Goal: Task Accomplishment & Management: Complete application form

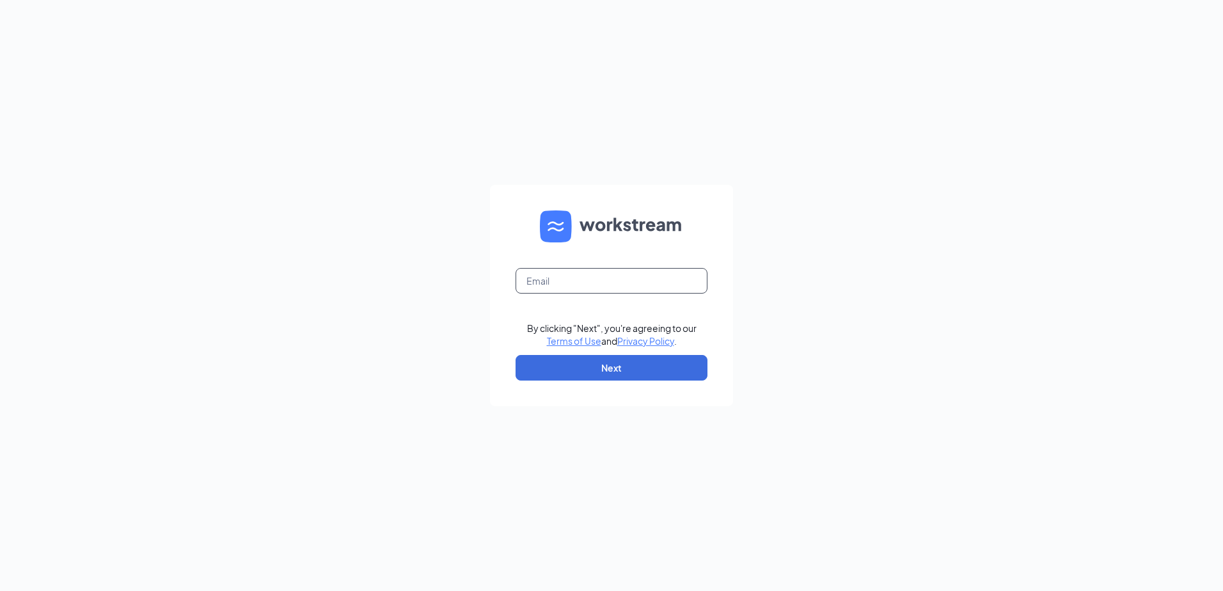
click at [564, 280] on input "text" at bounding box center [611, 281] width 192 height 26
type input "[EMAIL_ADDRESS][DOMAIN_NAME]"
click at [581, 362] on button "Next" at bounding box center [611, 368] width 192 height 26
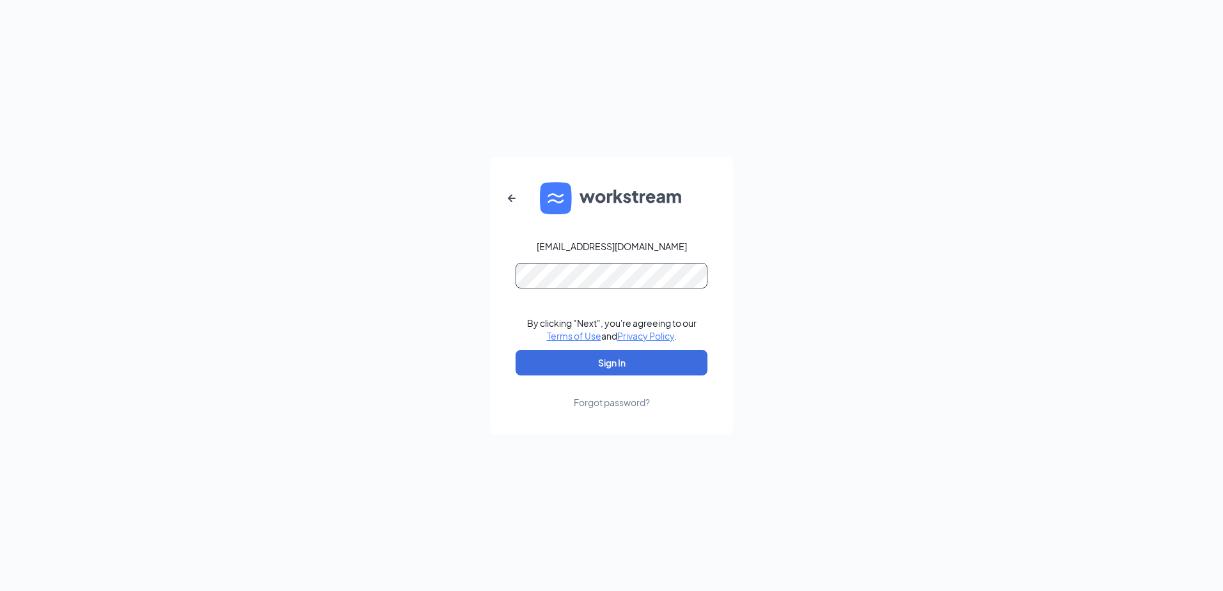
click at [515, 350] on button "Sign In" at bounding box center [611, 363] width 192 height 26
click at [622, 363] on button "Sign In" at bounding box center [611, 363] width 192 height 26
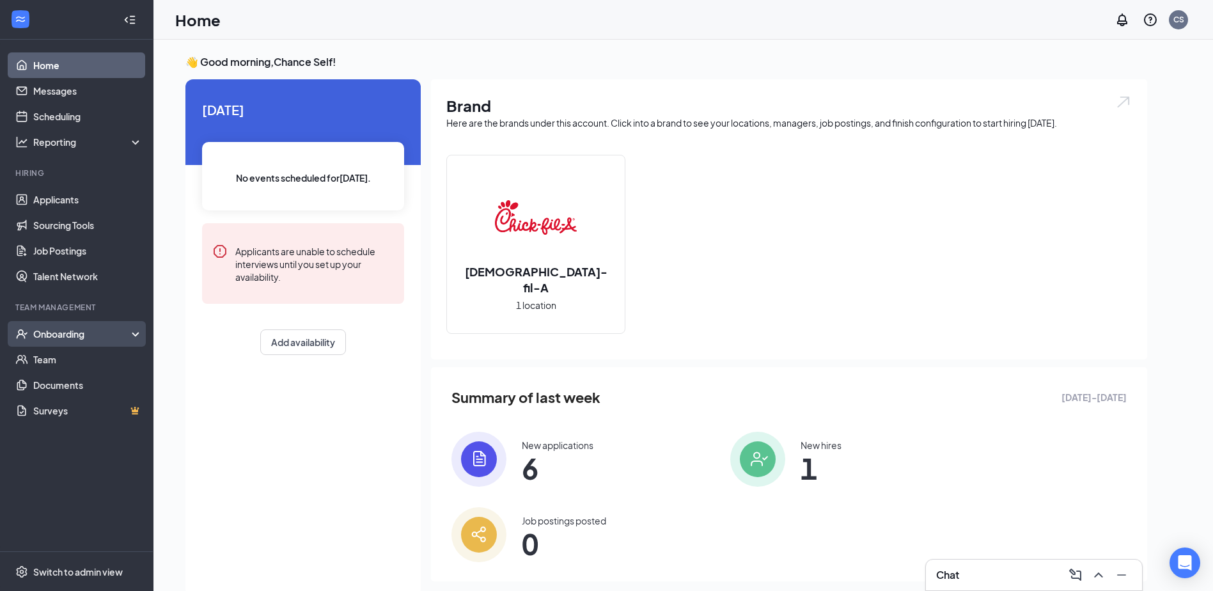
click at [97, 331] on div "Onboarding" at bounding box center [82, 333] width 98 height 13
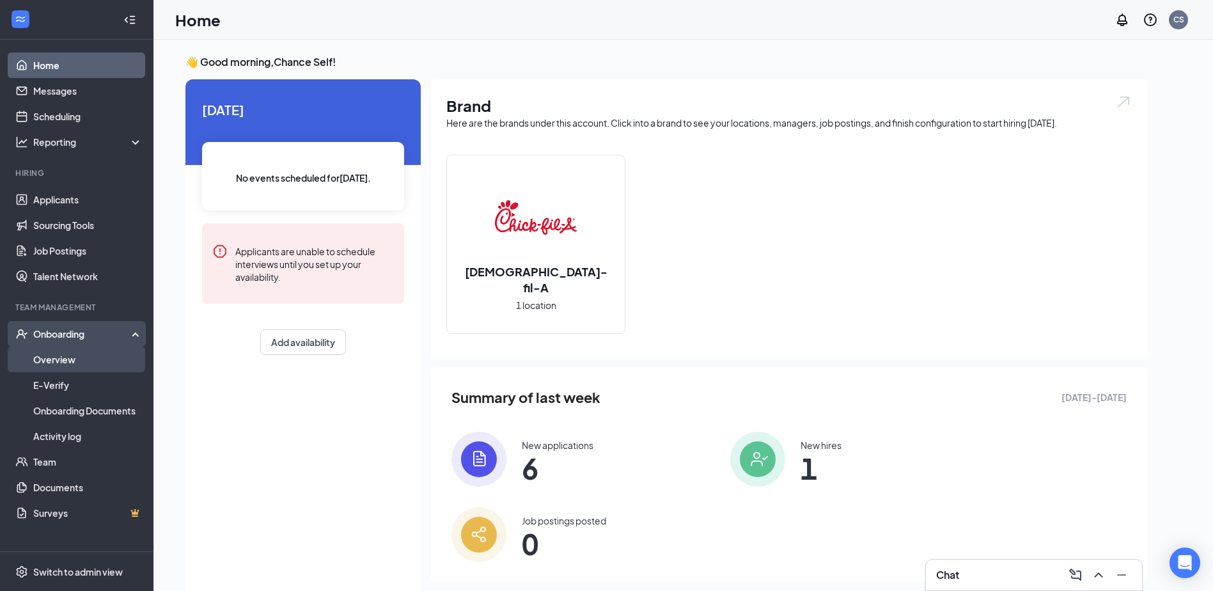
click at [91, 359] on link "Overview" at bounding box center [87, 360] width 109 height 26
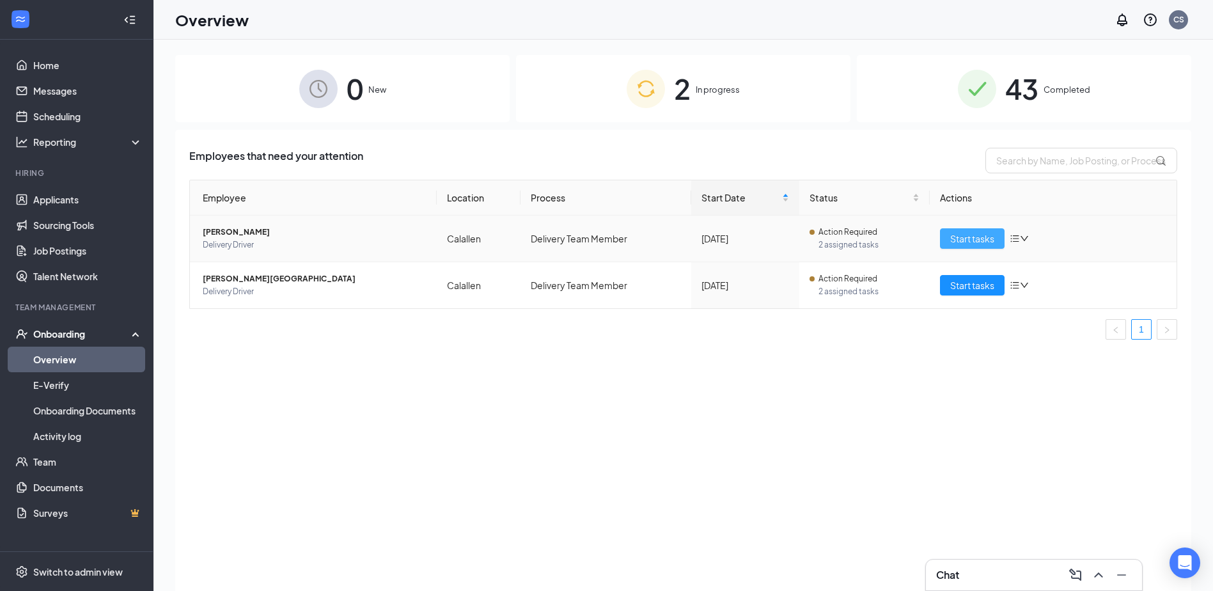
click at [985, 234] on span "Start tasks" at bounding box center [972, 238] width 44 height 14
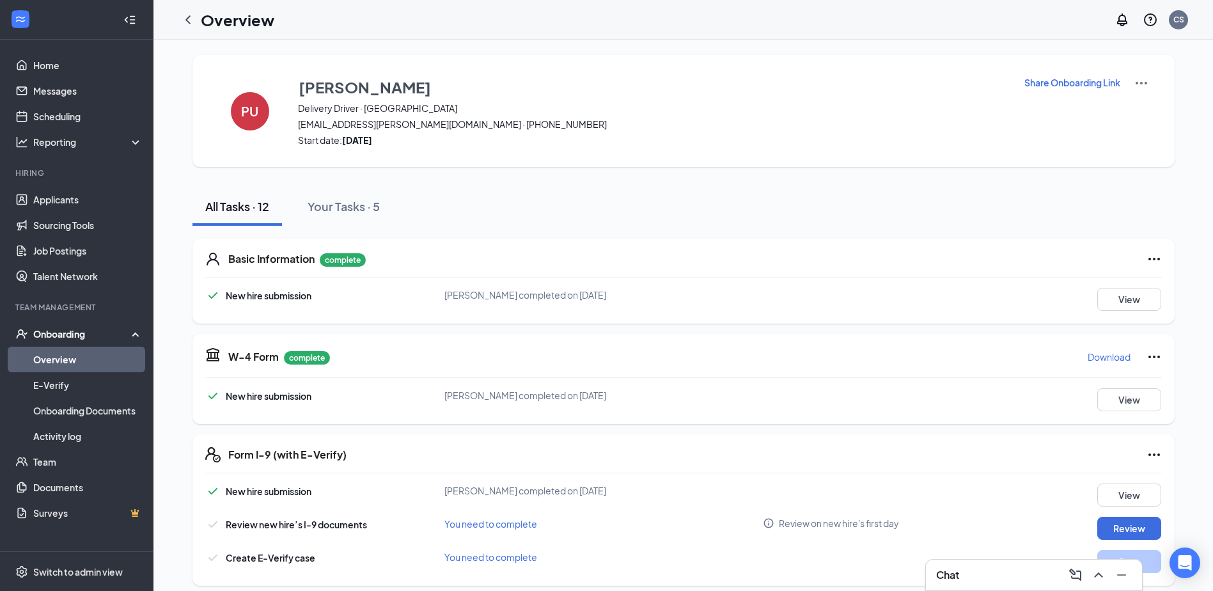
click at [67, 357] on link "Overview" at bounding box center [87, 360] width 109 height 26
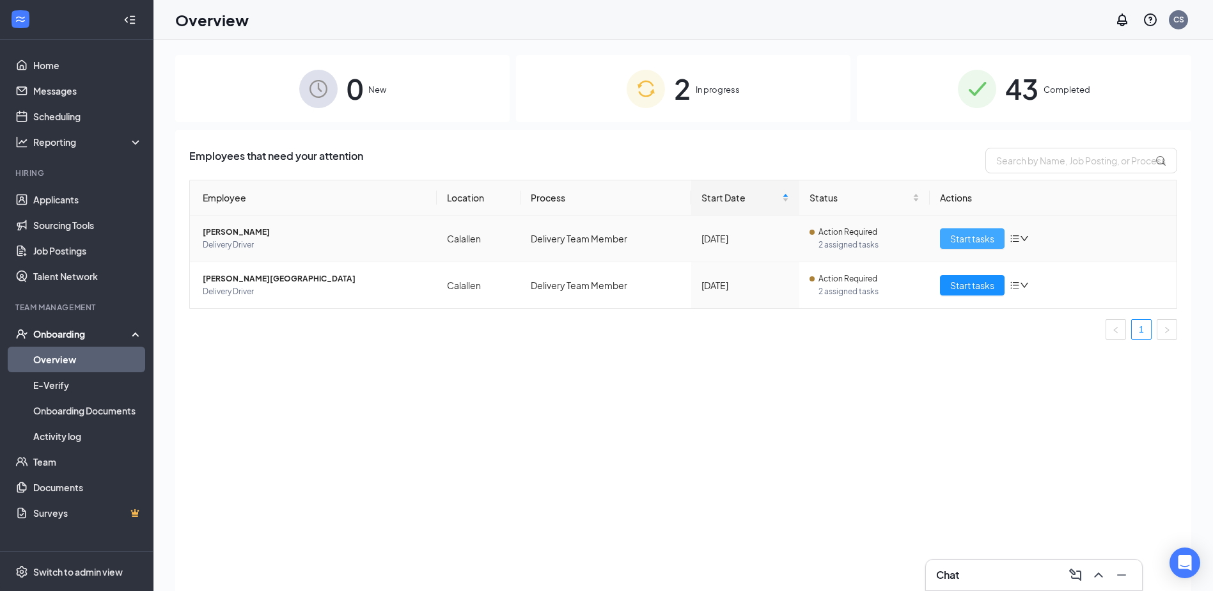
click at [969, 241] on span "Start tasks" at bounding box center [972, 238] width 44 height 14
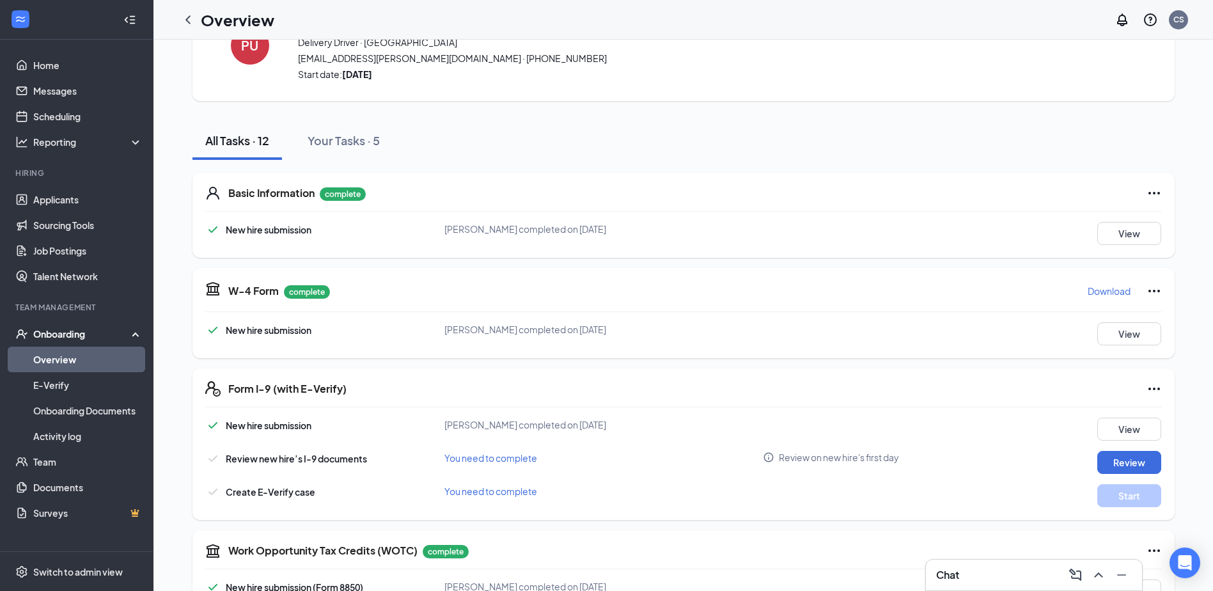
scroll to position [128, 0]
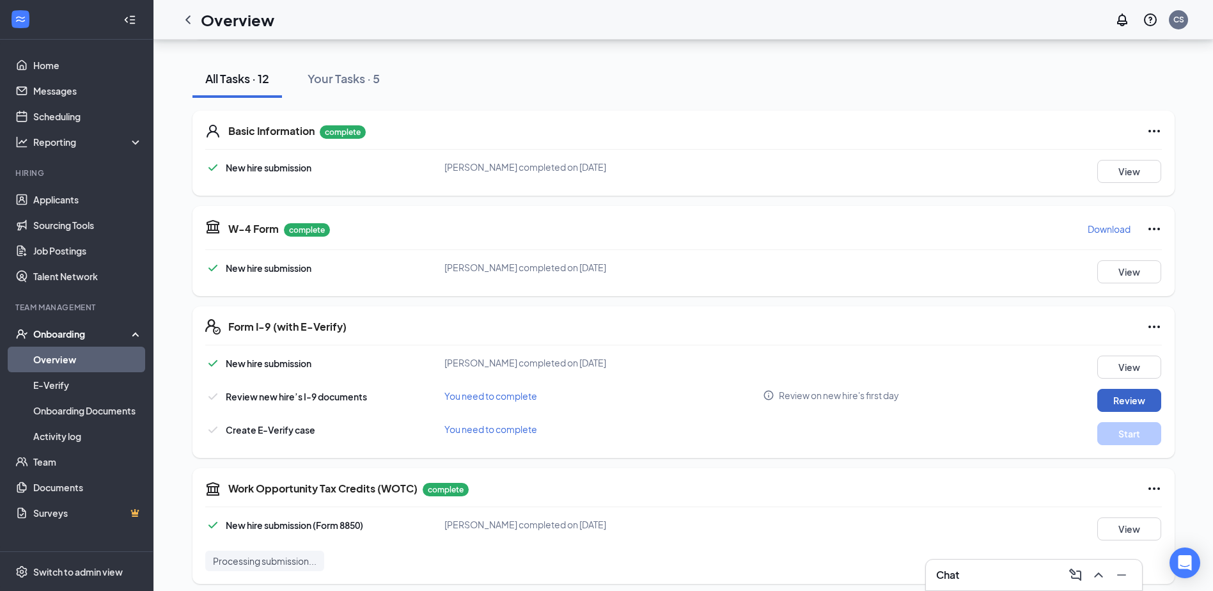
click at [1148, 398] on button "Review" at bounding box center [1129, 400] width 64 height 23
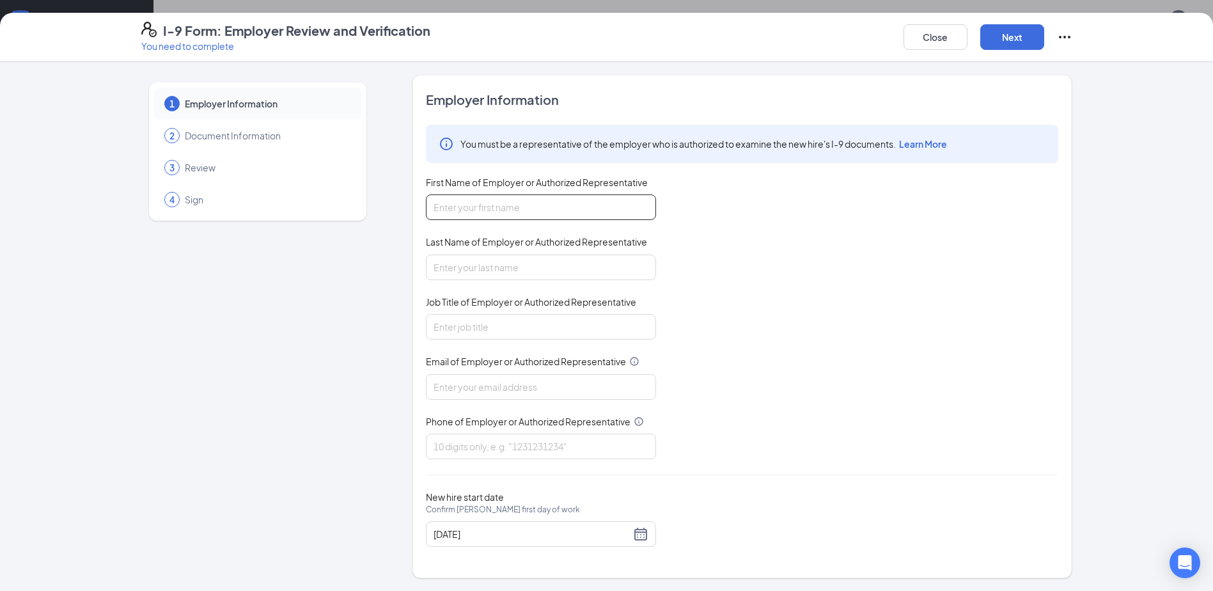
click at [475, 208] on input "First Name of Employer or Authorized Representative" at bounding box center [541, 207] width 230 height 26
type input "Chance"
type input "Self"
type input "Admin Asst"
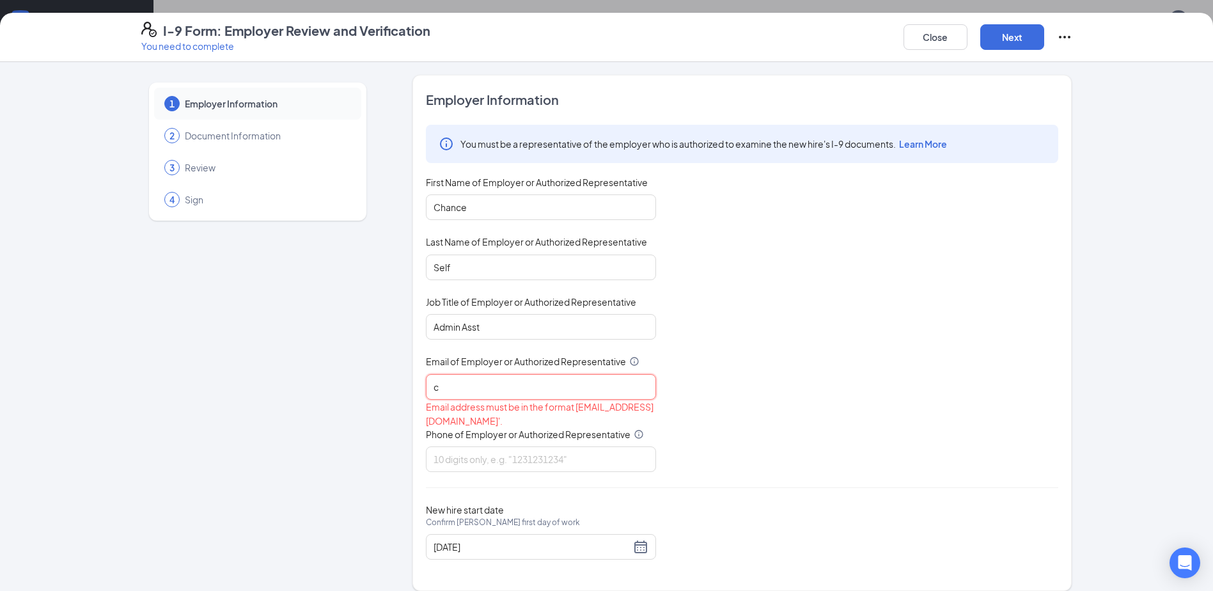
type input "[EMAIL_ADDRESS][DOMAIN_NAME]"
type input "3618131708"
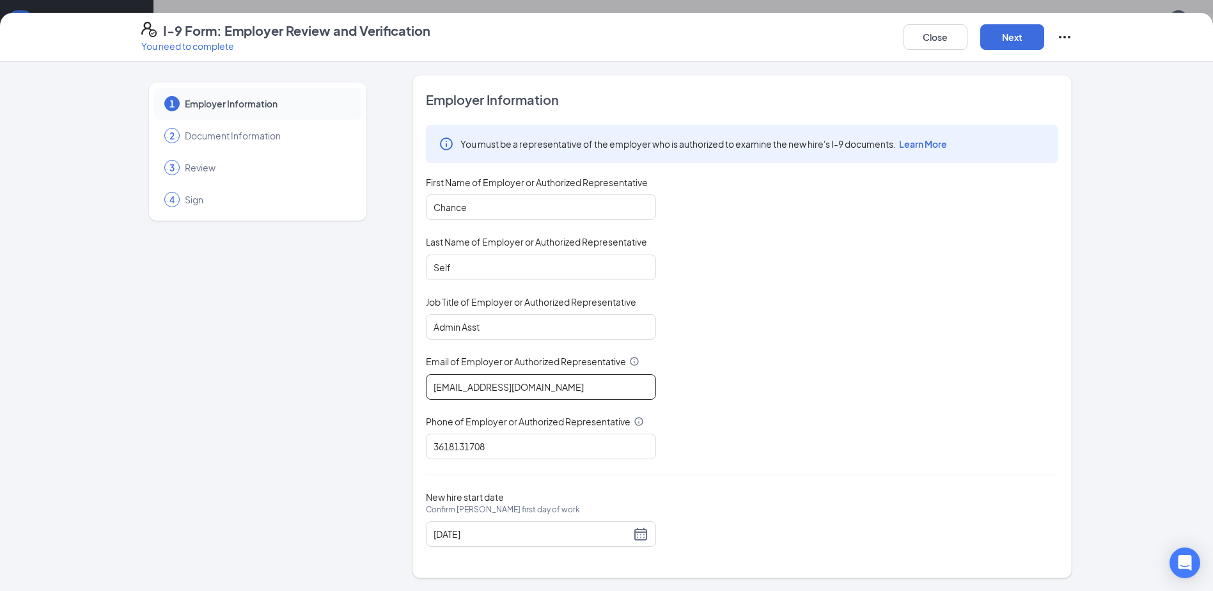
scroll to position [256, 0]
click at [643, 534] on div "[DATE]" at bounding box center [541, 533] width 215 height 15
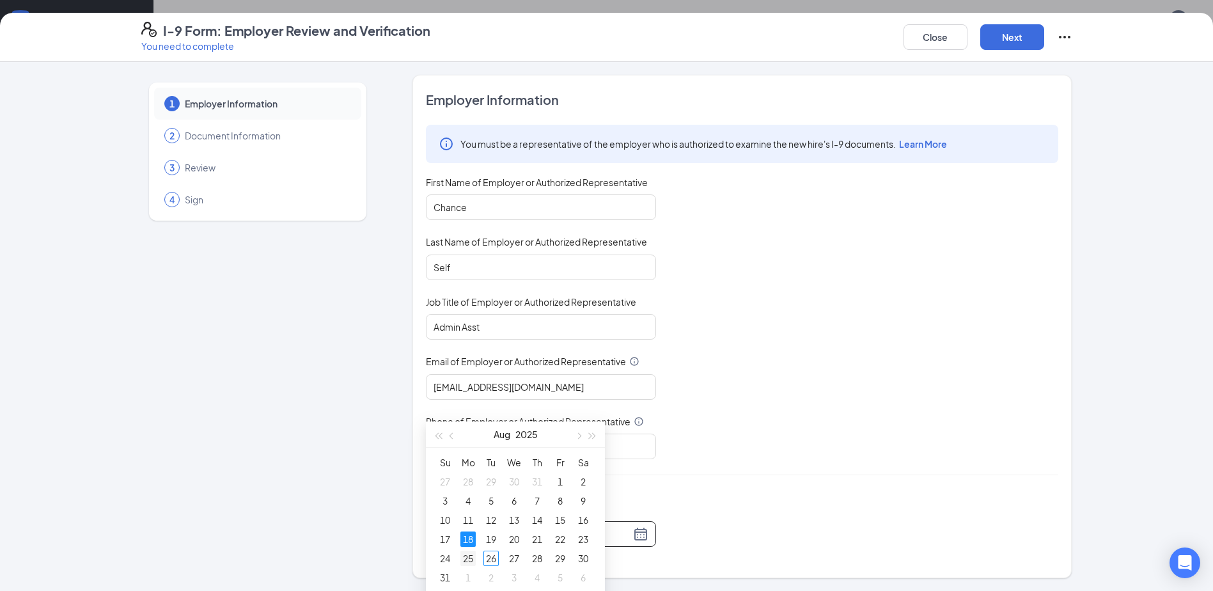
type input "[DATE]"
click at [469, 562] on div "25" at bounding box center [467, 558] width 15 height 15
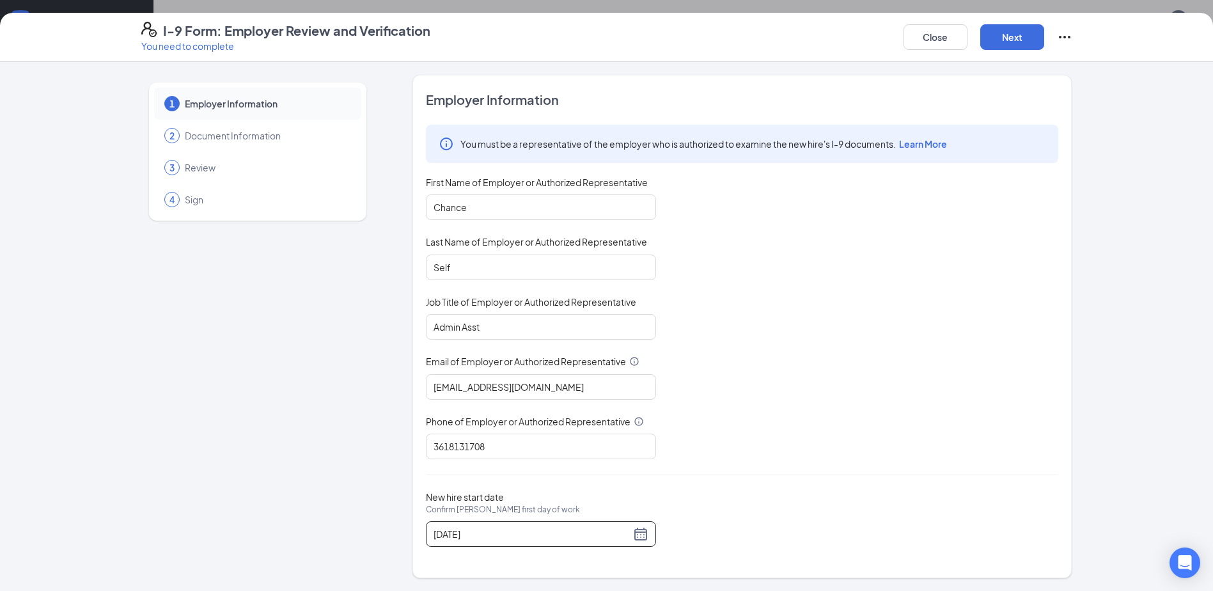
scroll to position [559, 0]
click at [1010, 36] on button "Next" at bounding box center [1012, 37] width 64 height 26
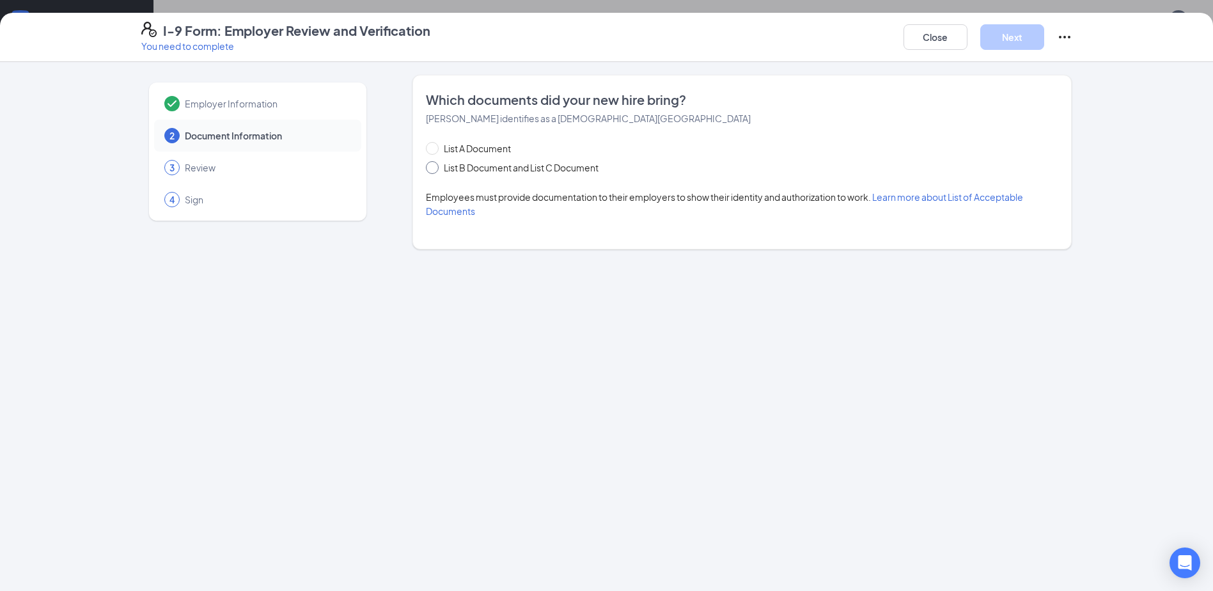
drag, startPoint x: 429, startPoint y: 168, endPoint x: 491, endPoint y: 175, distance: 62.4
click at [428, 168] on input "List B Document and List C Document" at bounding box center [430, 165] width 9 height 9
radio input "true"
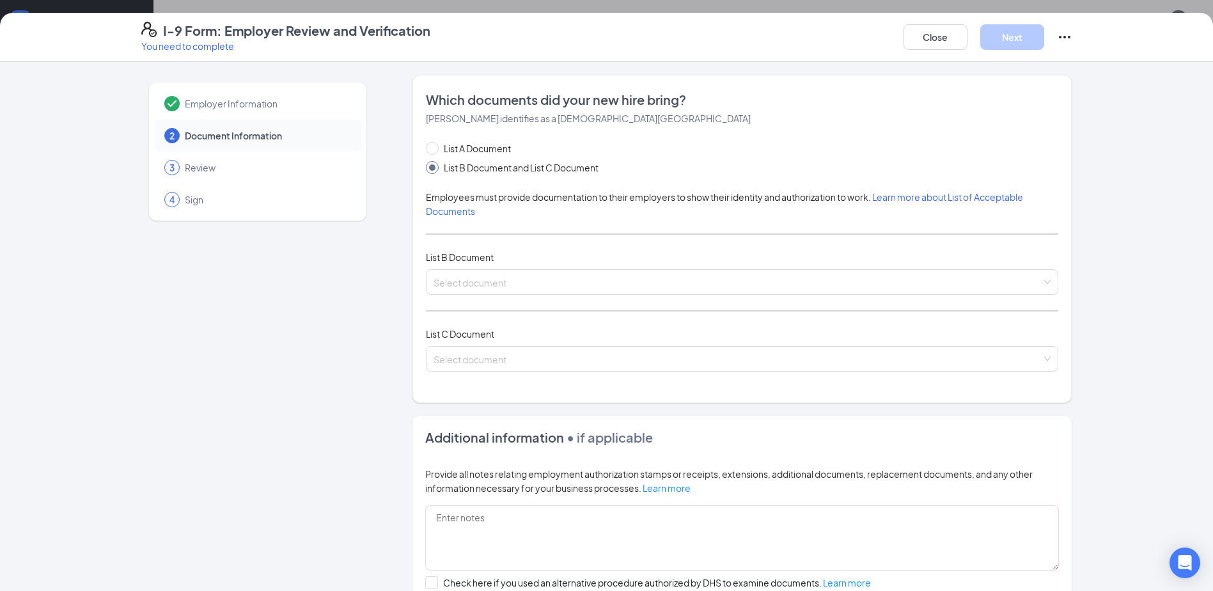
click at [604, 267] on div "List A Document List B Document and List C Document Employees must provide docu…" at bounding box center [742, 264] width 632 height 246
click at [593, 281] on input "search" at bounding box center [738, 279] width 608 height 19
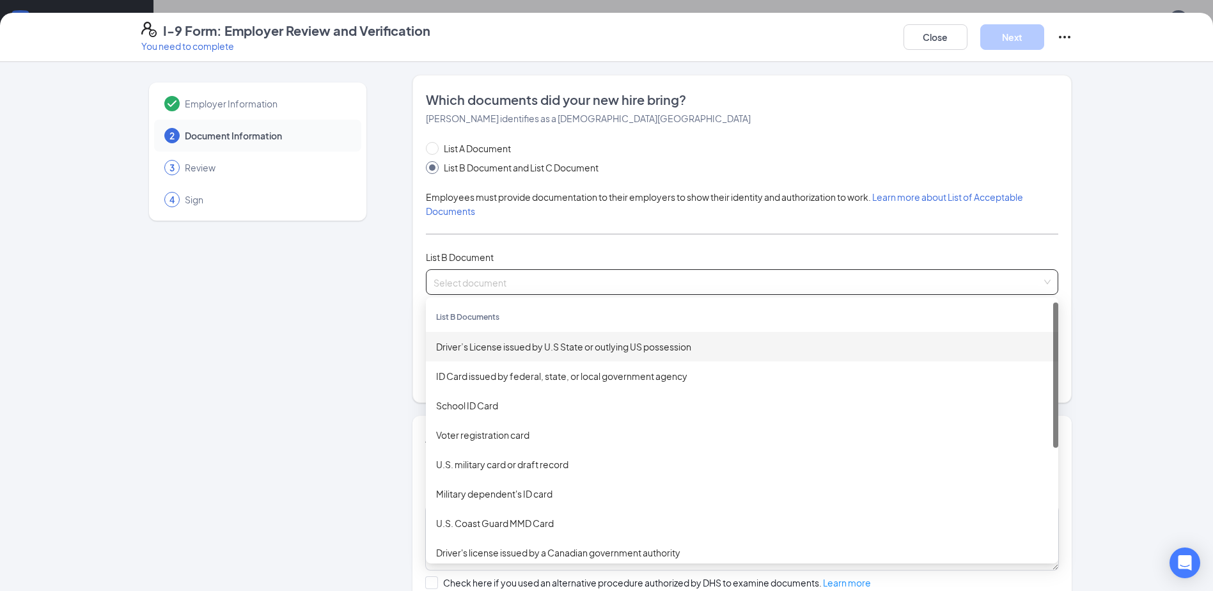
click at [571, 347] on div "Driver’s License issued by U.S State or outlying US possession" at bounding box center [742, 347] width 612 height 14
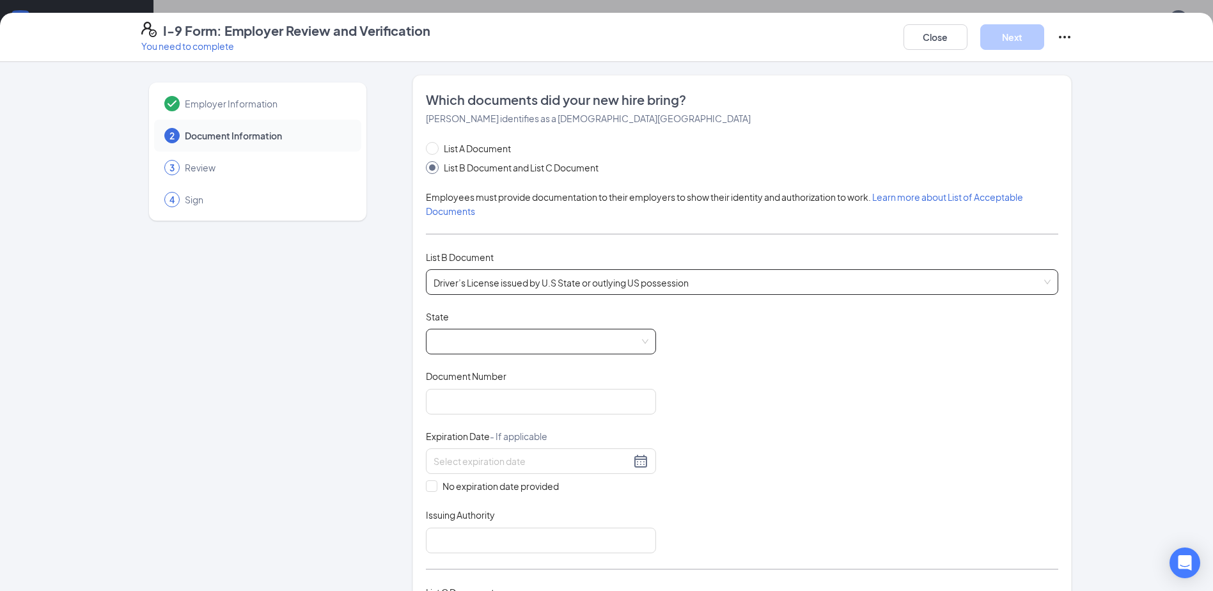
click at [473, 339] on span at bounding box center [541, 341] width 215 height 24
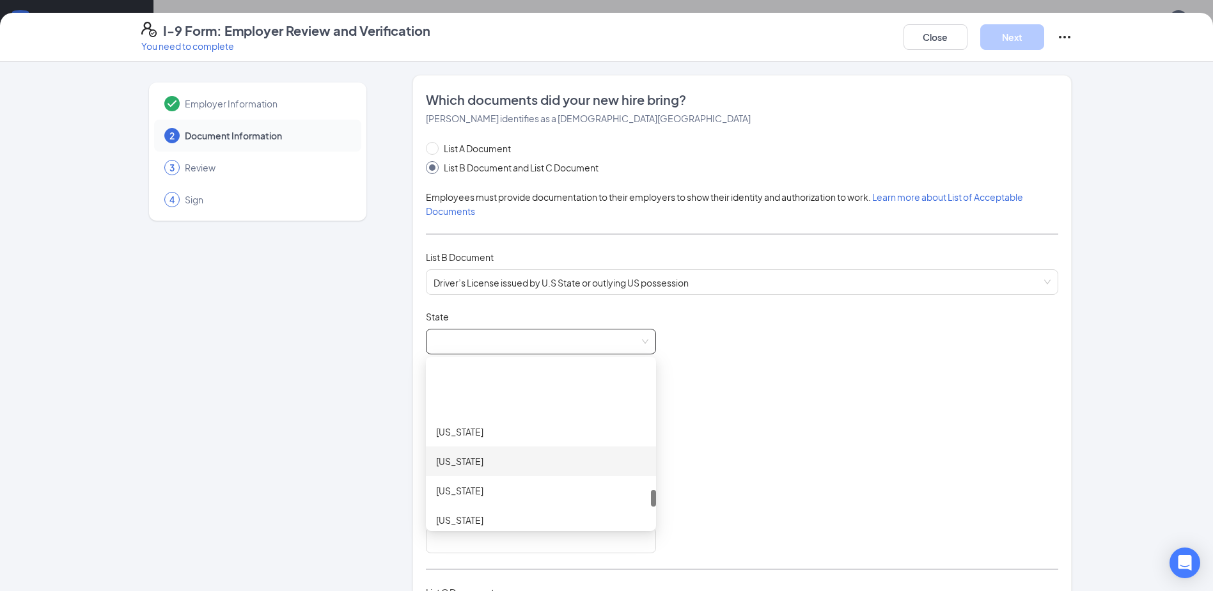
scroll to position [1279, 0]
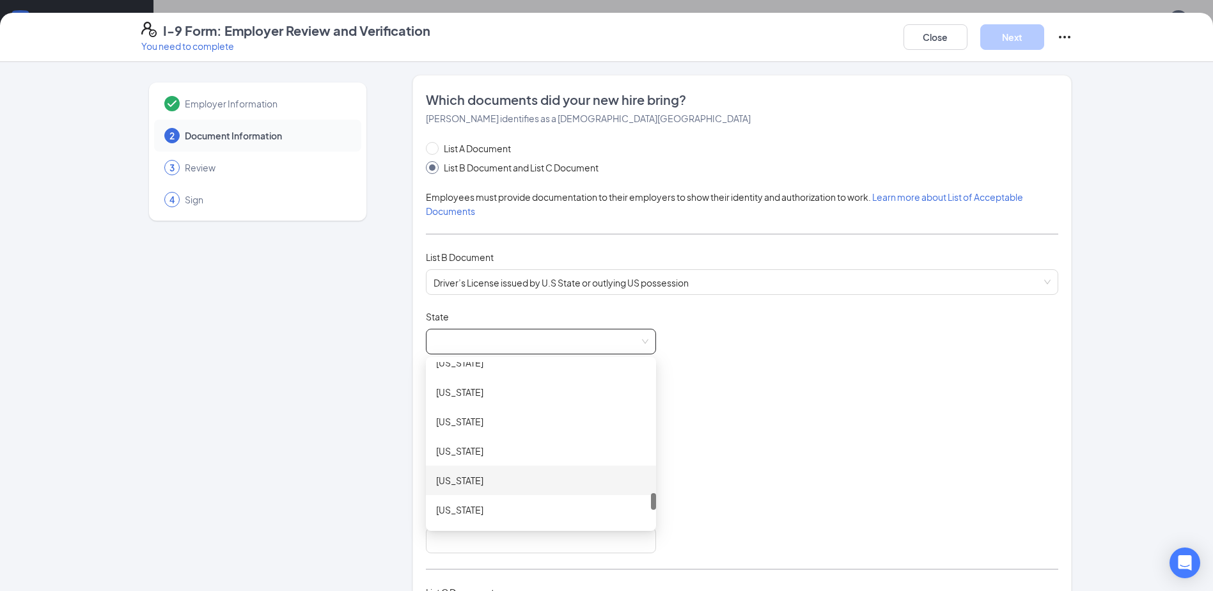
click at [479, 482] on div "[US_STATE]" at bounding box center [541, 480] width 210 height 14
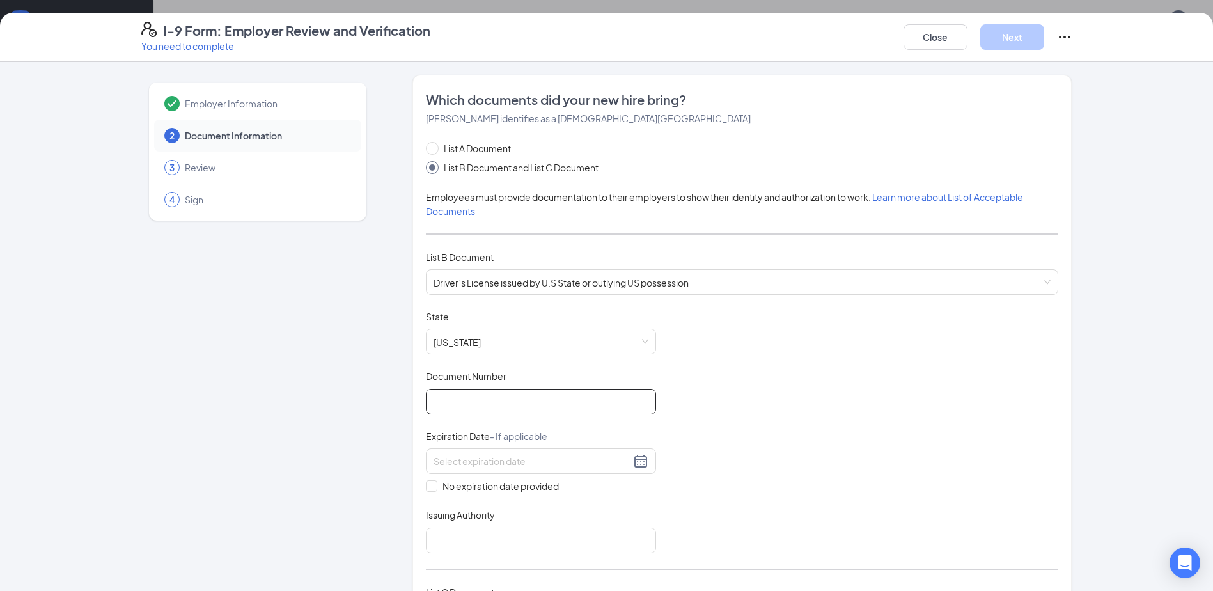
click at [453, 410] on input "Document Number" at bounding box center [541, 402] width 230 height 26
type input "43840687"
click at [531, 465] on input at bounding box center [532, 461] width 197 height 14
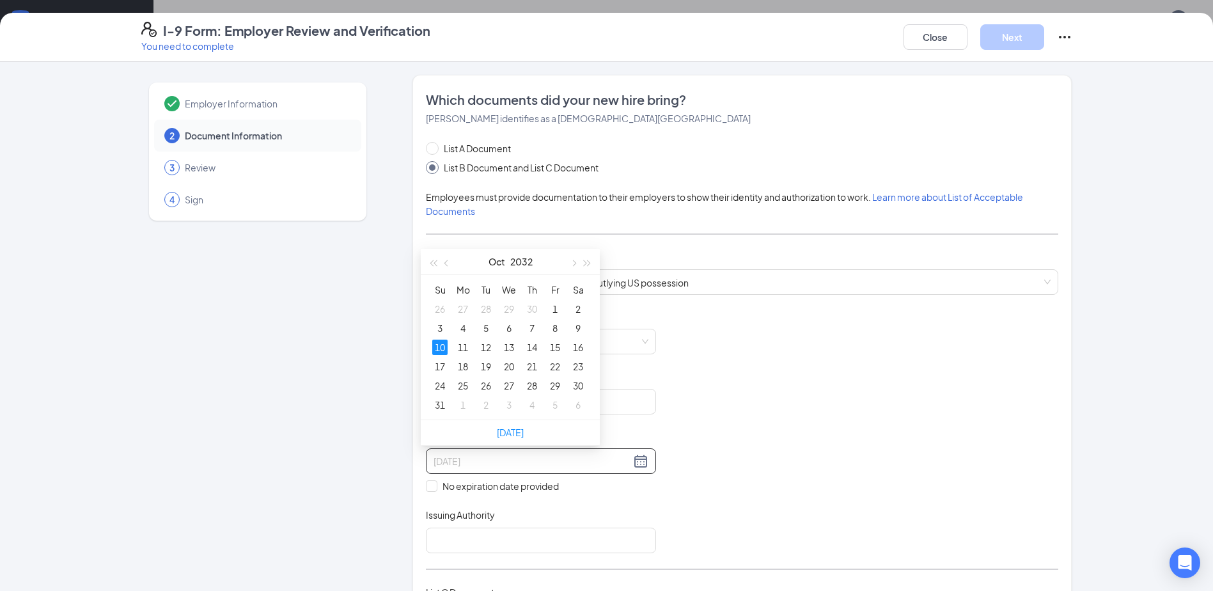
click at [446, 350] on div "10" at bounding box center [439, 347] width 15 height 15
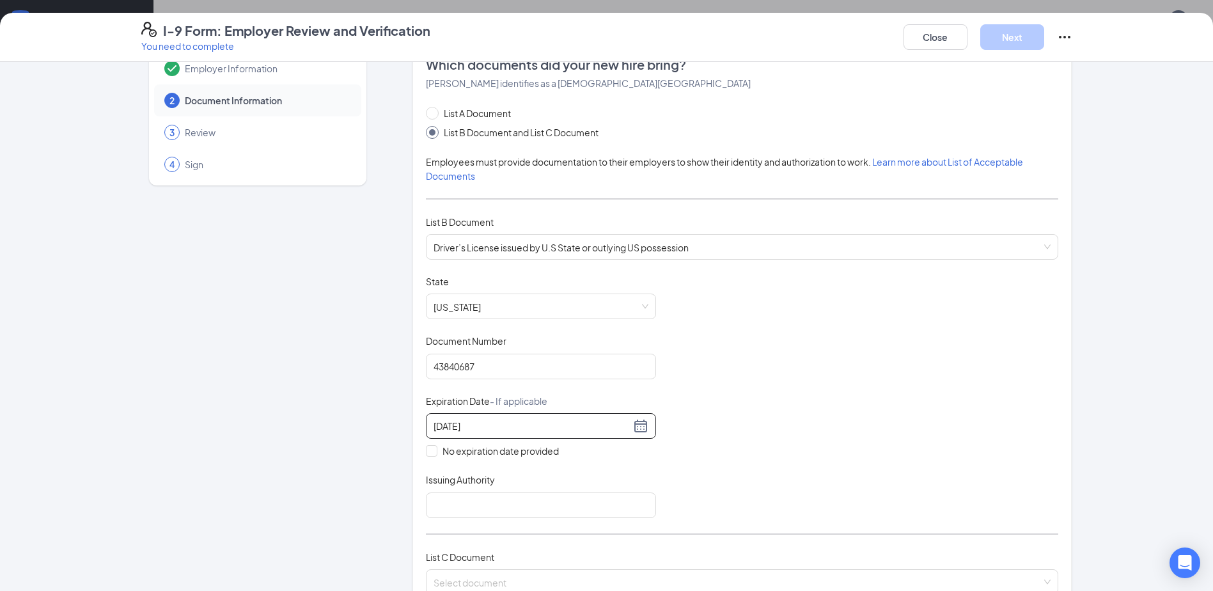
scroll to position [64, 0]
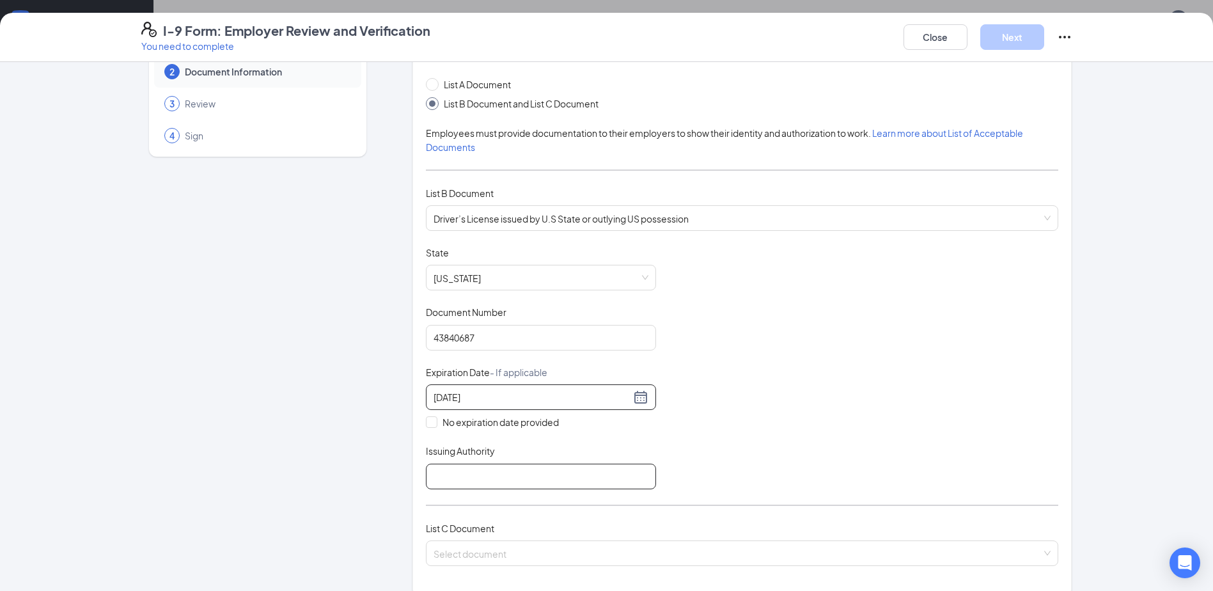
type input "[DATE]"
click at [490, 471] on input "Issuing Authority" at bounding box center [541, 477] width 230 height 26
type input "[US_STATE] Department of Public Safety"
click at [770, 553] on input "search" at bounding box center [738, 550] width 608 height 19
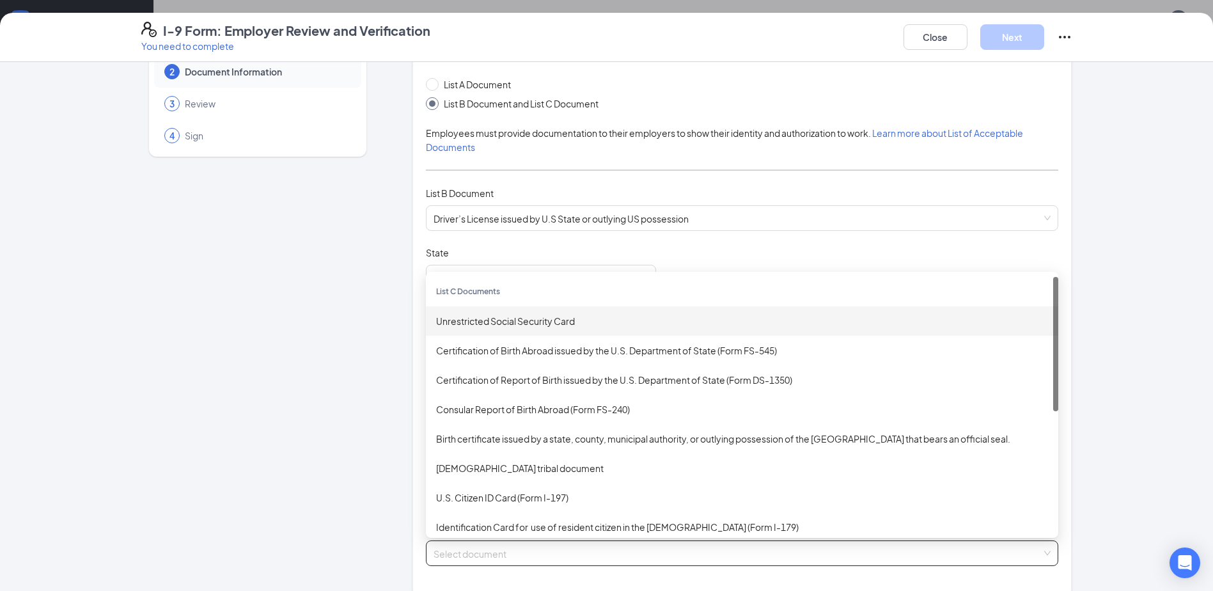
click at [741, 331] on div "Unrestricted Social Security Card" at bounding box center [742, 320] width 632 height 29
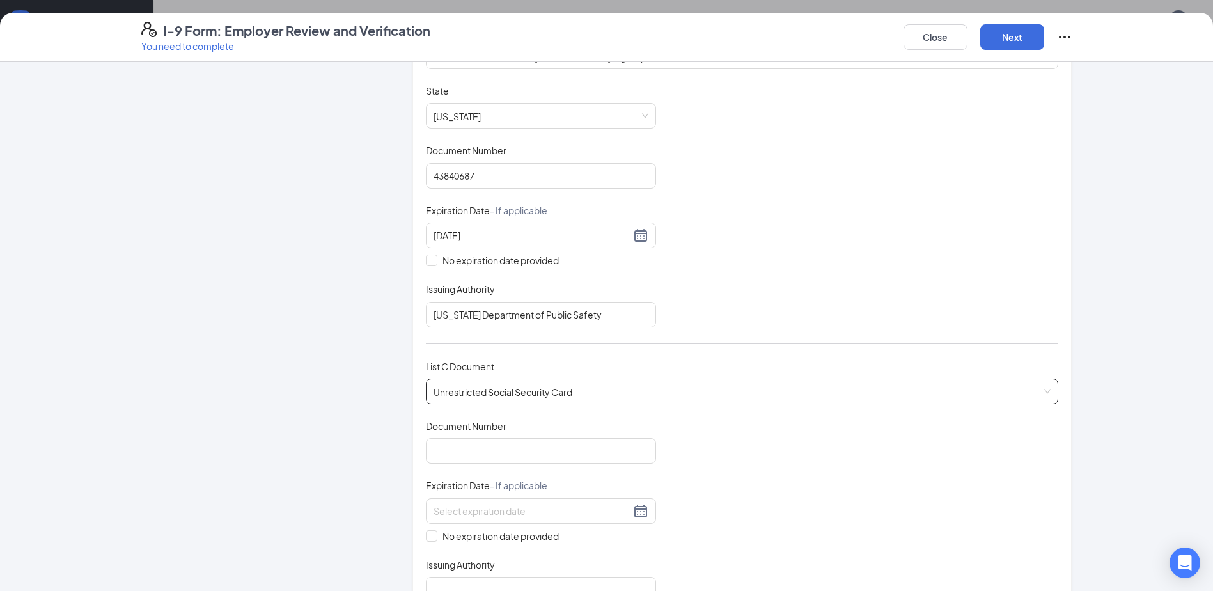
scroll to position [256, 0]
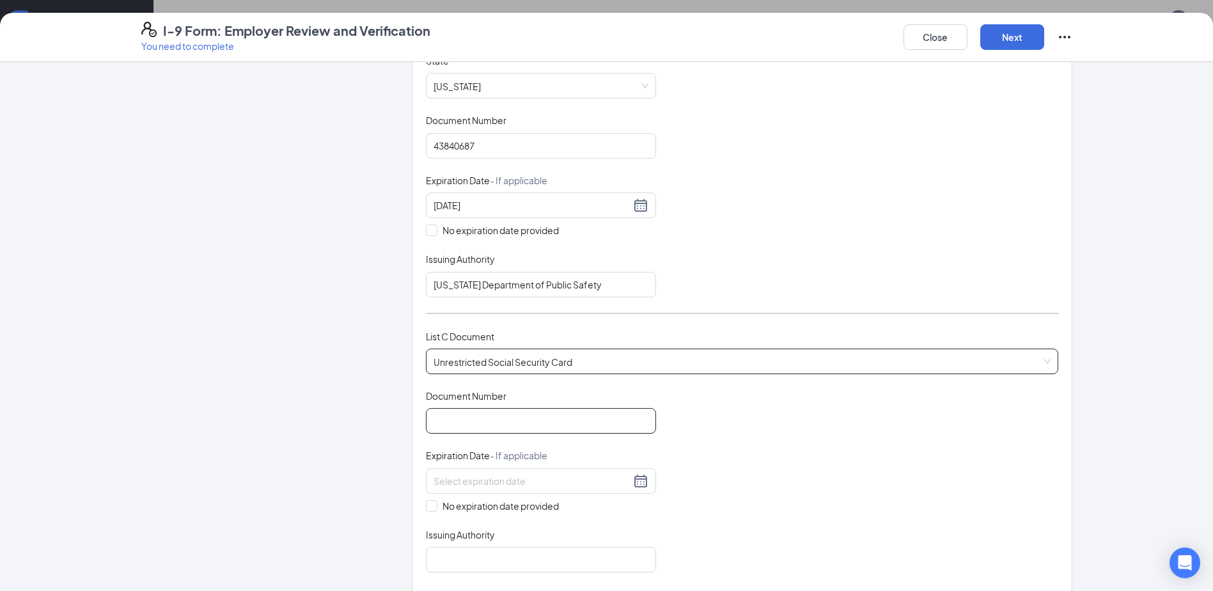
click at [510, 414] on input "Document Number" at bounding box center [541, 421] width 230 height 26
type input "644725656"
click at [426, 506] on input "No expiration date provided" at bounding box center [430, 504] width 9 height 9
checkbox input "true"
click at [450, 558] on input "Issuing Authority" at bounding box center [541, 562] width 230 height 26
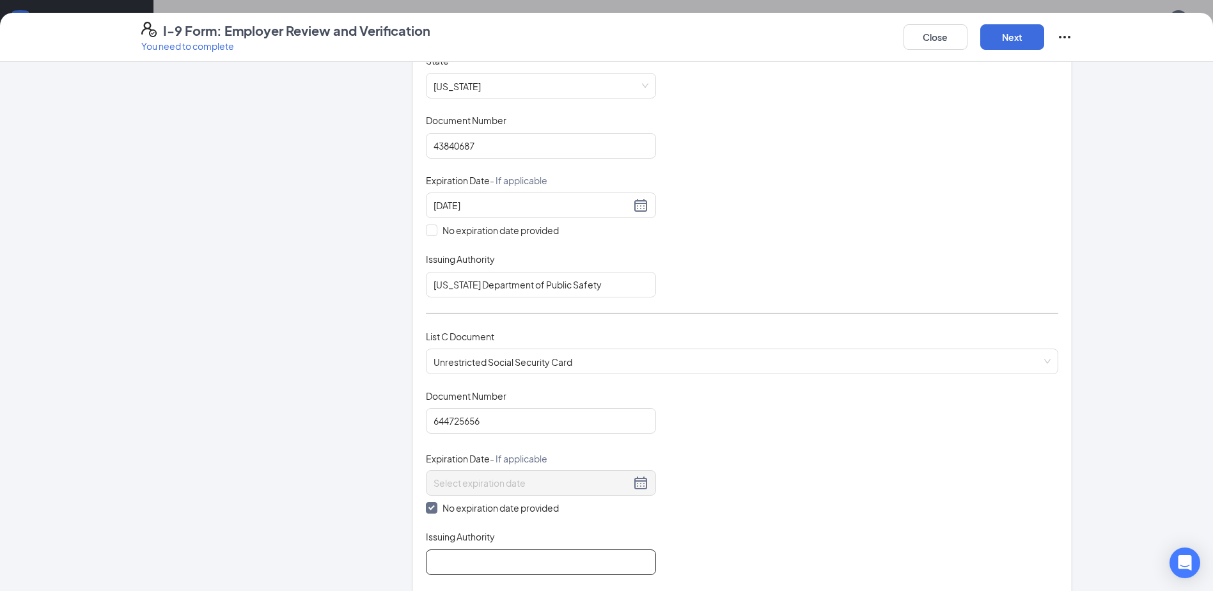
type input "Social Security Administration"
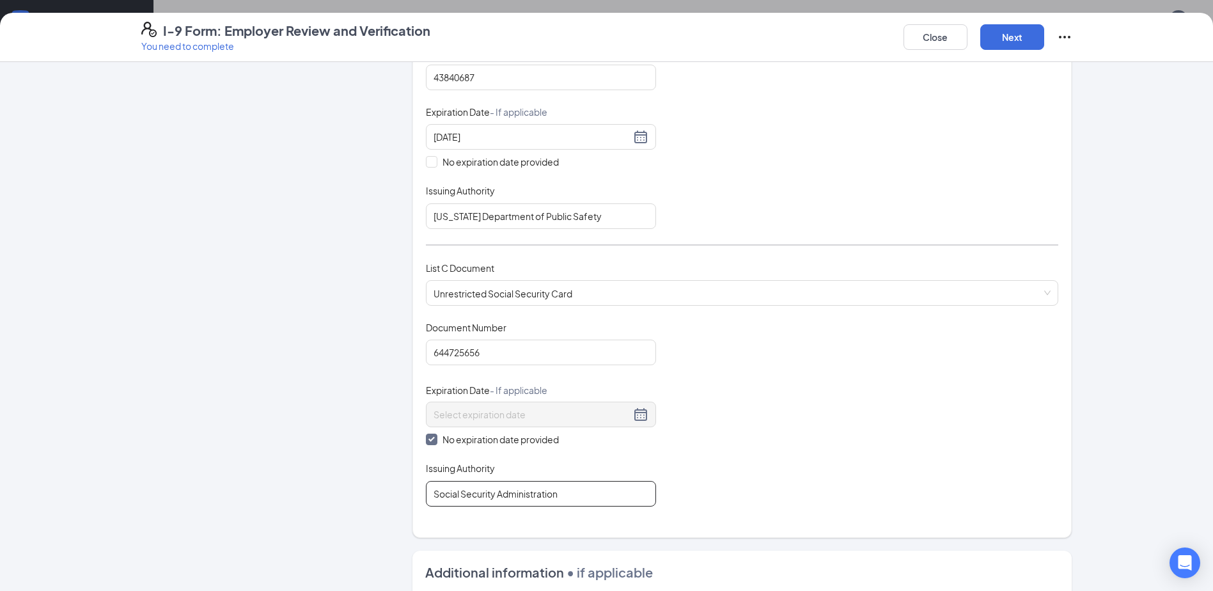
scroll to position [448, 0]
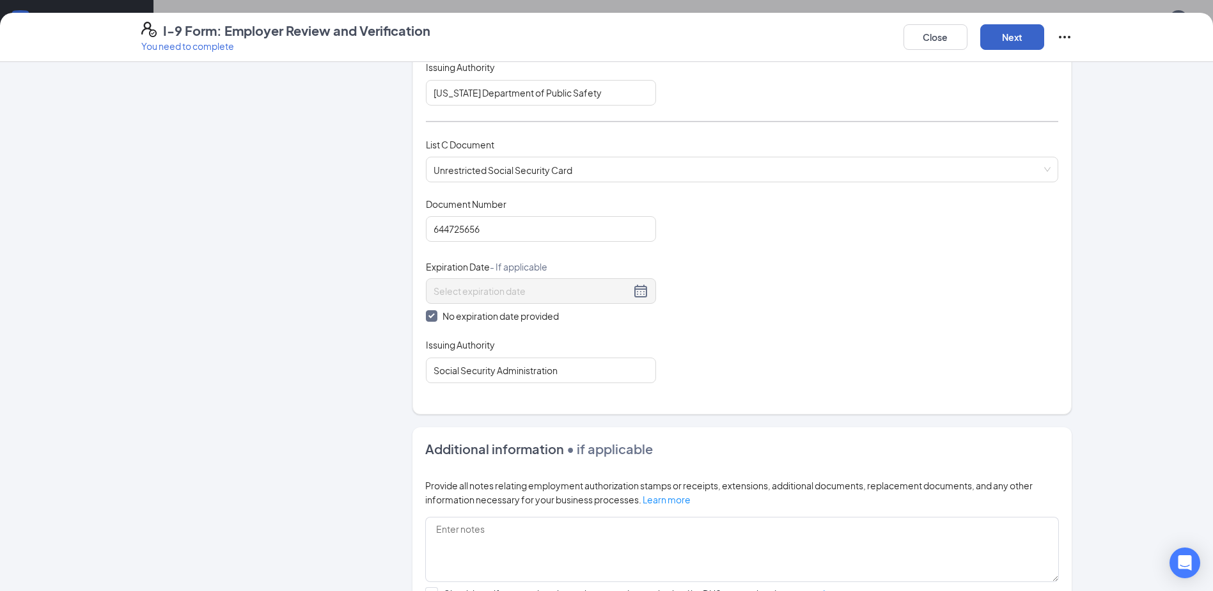
click at [1020, 36] on button "Next" at bounding box center [1012, 37] width 64 height 26
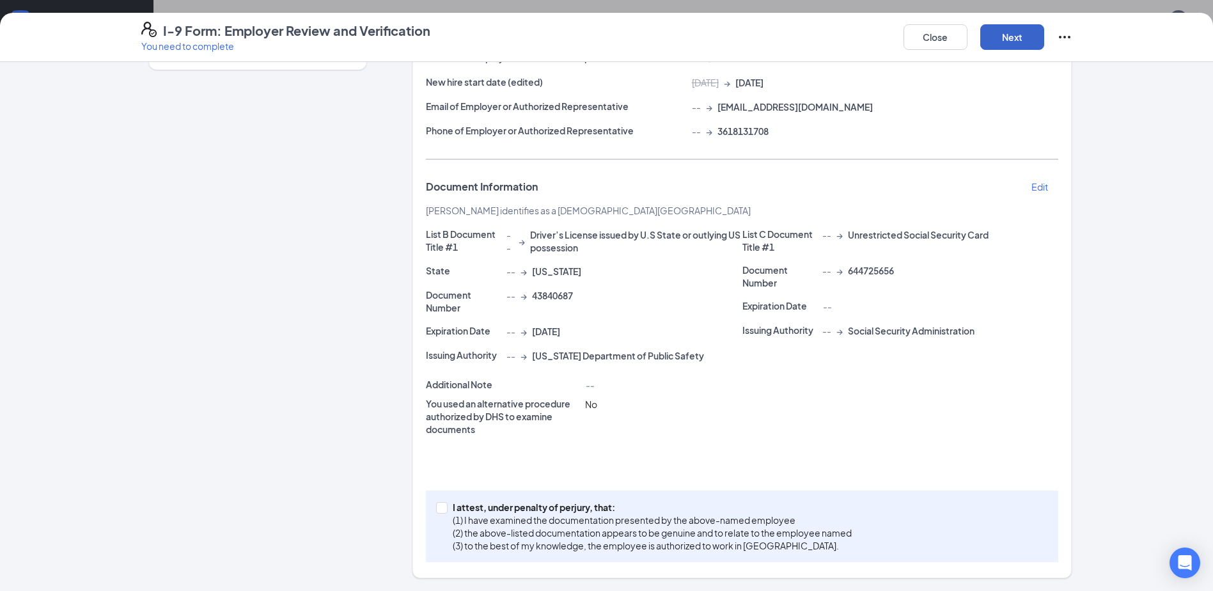
scroll to position [151, 0]
click at [436, 506] on input "I attest, under penalty of [PERSON_NAME], that: (1) I have examined the documen…" at bounding box center [440, 506] width 9 height 9
checkbox input "true"
click at [1008, 35] on button "Next" at bounding box center [1012, 37] width 64 height 26
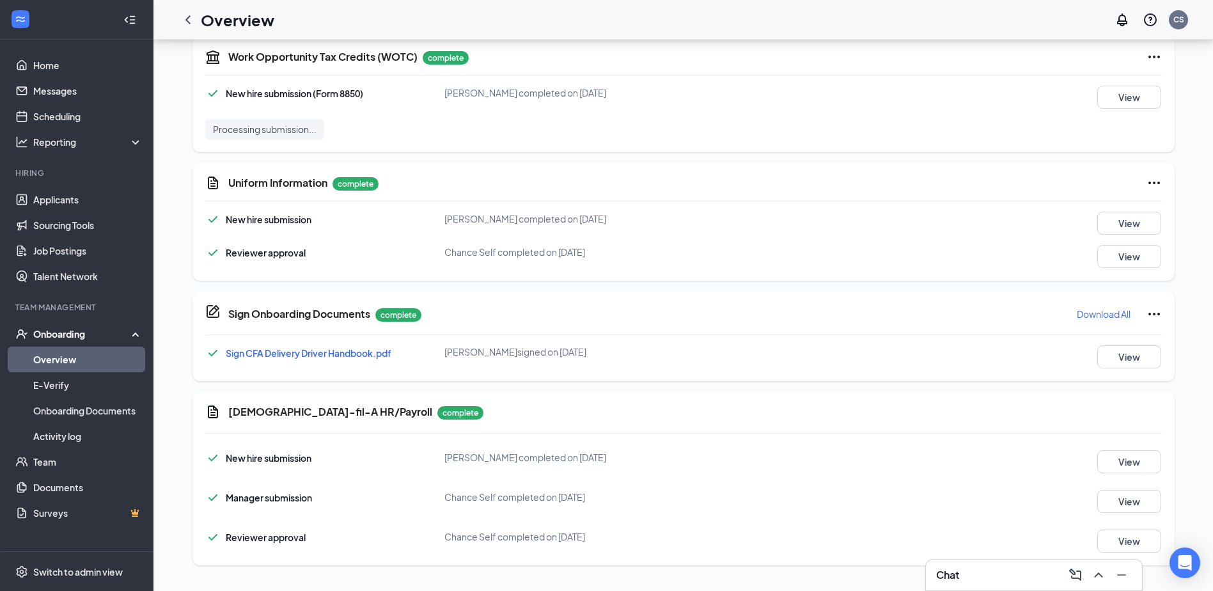
scroll to position [233, 0]
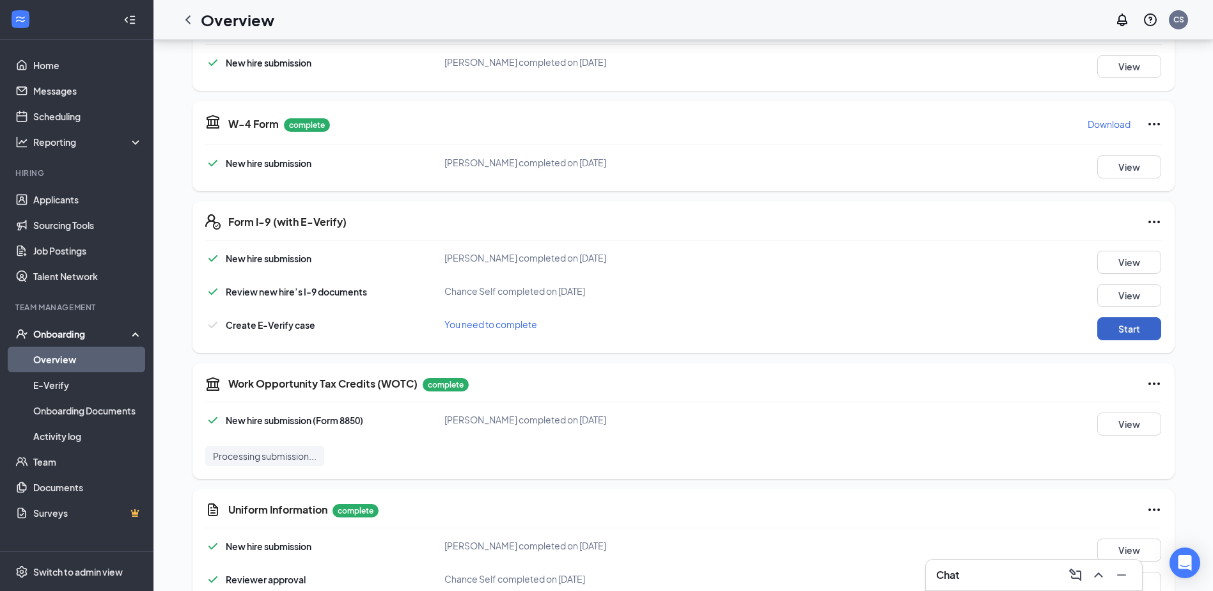
click at [1137, 327] on button "Start" at bounding box center [1129, 328] width 64 height 23
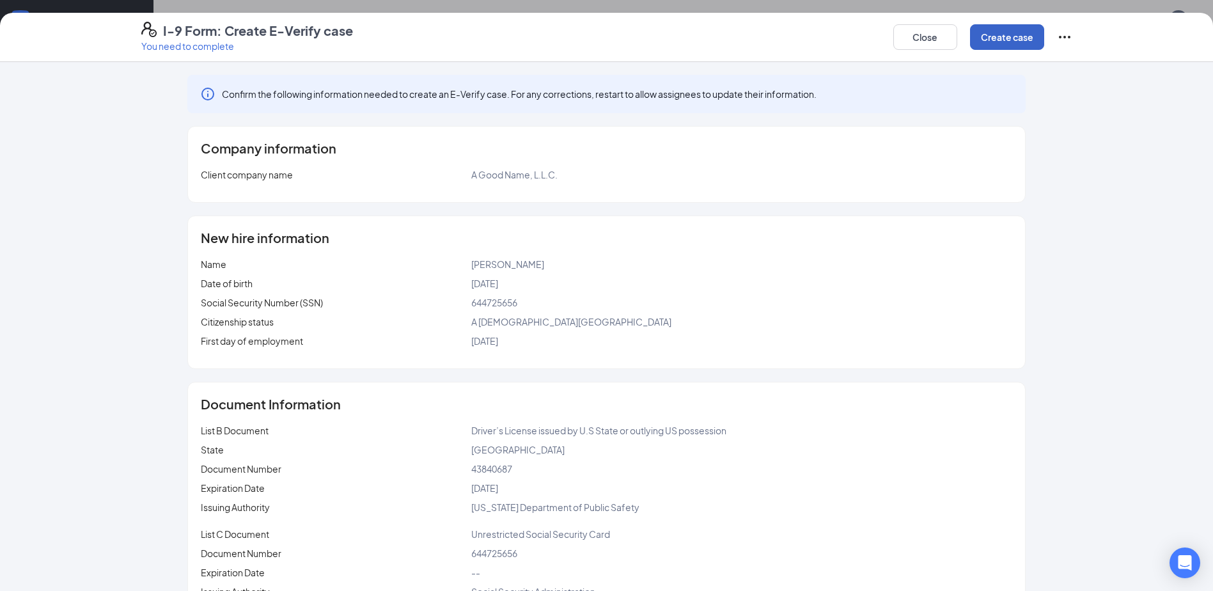
click at [1006, 36] on button "Create case" at bounding box center [1007, 37] width 74 height 26
